Goal: Task Accomplishment & Management: Manage account settings

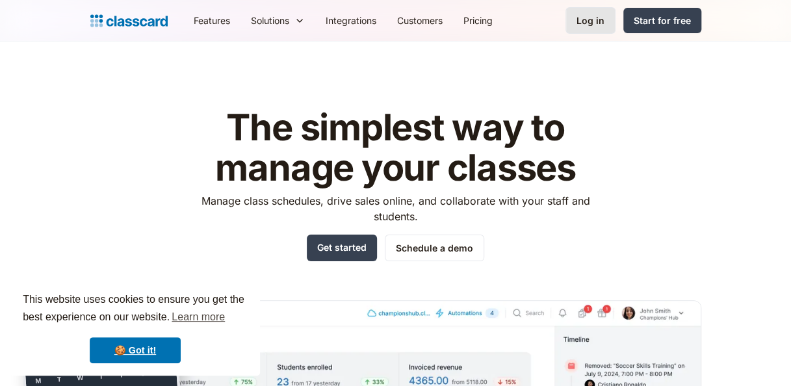
click at [602, 20] on div "Log in" at bounding box center [590, 21] width 28 height 14
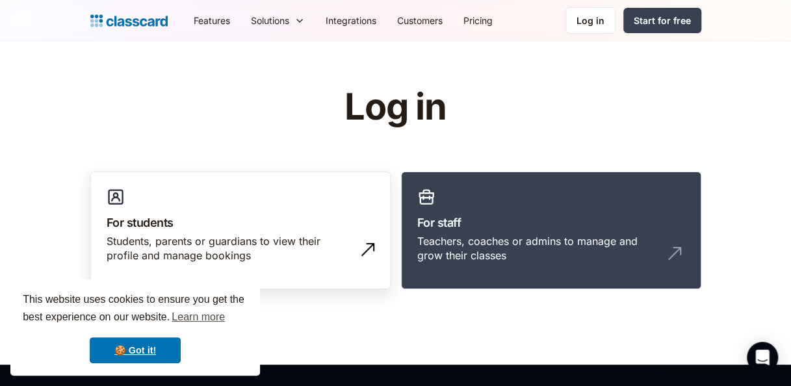
click at [287, 228] on h3 "For students" at bounding box center [241, 223] width 268 height 18
